Goal: Navigation & Orientation: Go to known website

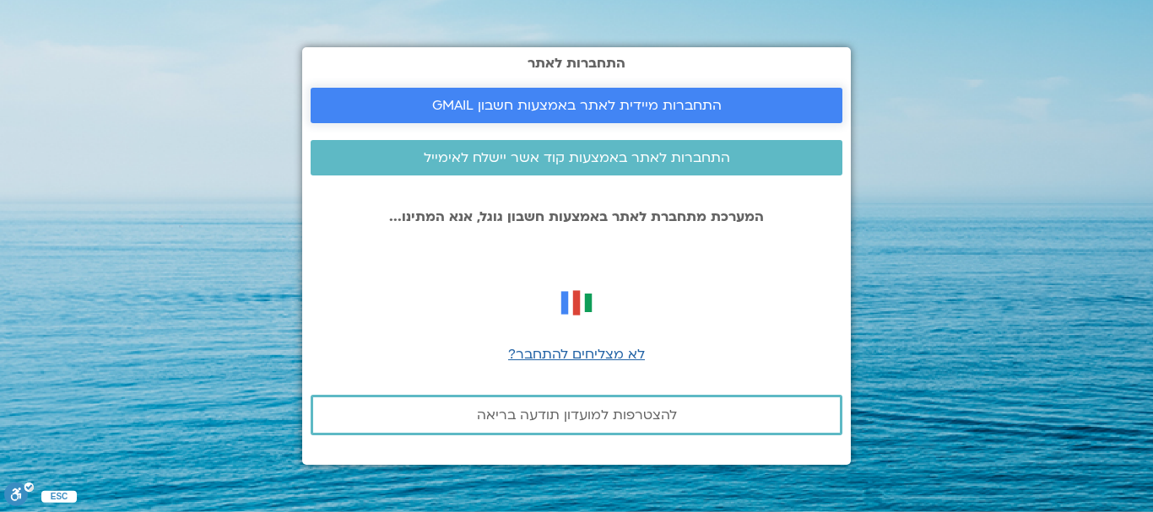
click at [582, 90] on link "התחברות מיידית לאתר באמצעות חשבון GMAIL" at bounding box center [577, 105] width 532 height 35
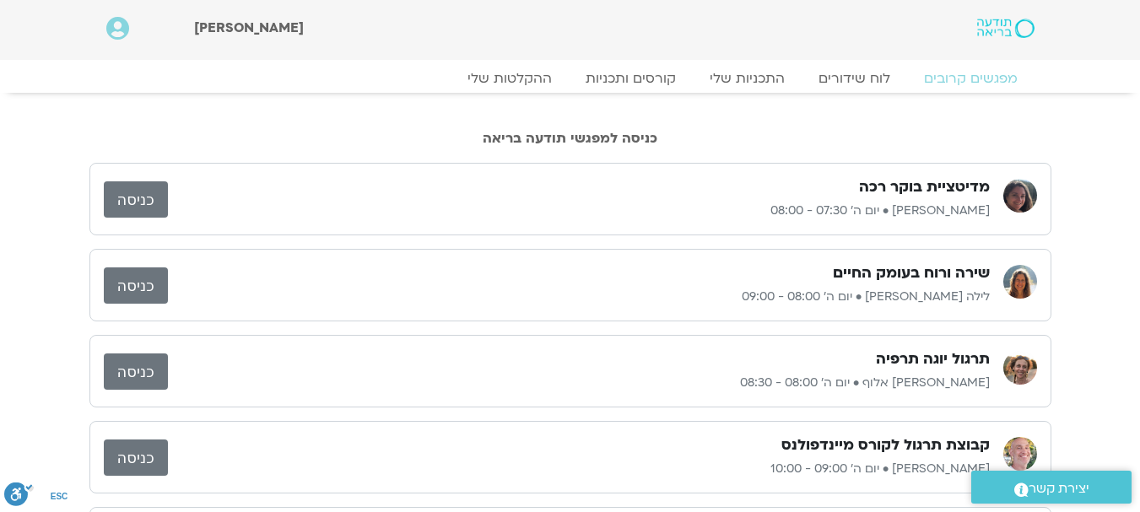
click at [138, 358] on link "כניסה" at bounding box center [136, 372] width 64 height 36
click at [134, 373] on link "כניסה" at bounding box center [136, 372] width 64 height 36
